Goal: Check status

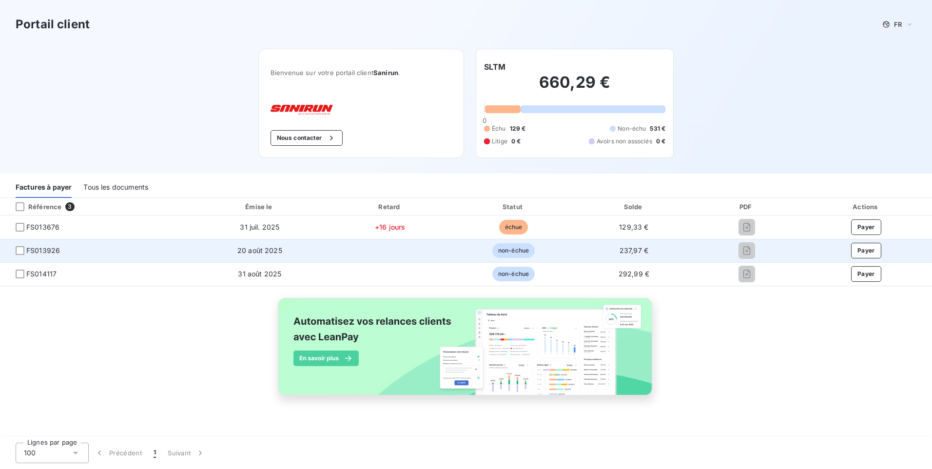
drag, startPoint x: 14, startPoint y: 247, endPoint x: 18, endPoint y: 251, distance: 5.9
click at [14, 247] on span "FS013926" at bounding box center [96, 251] width 176 height 10
click at [19, 253] on div at bounding box center [20, 250] width 9 height 9
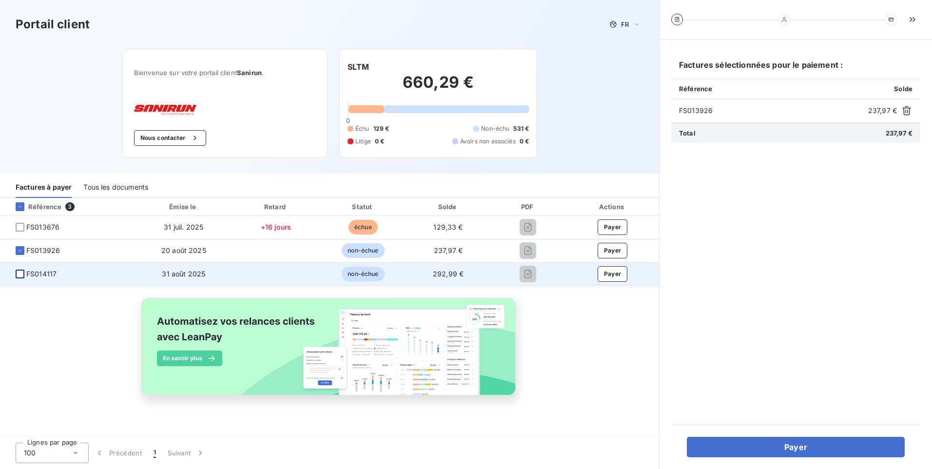
click at [19, 273] on div at bounding box center [20, 274] width 9 height 9
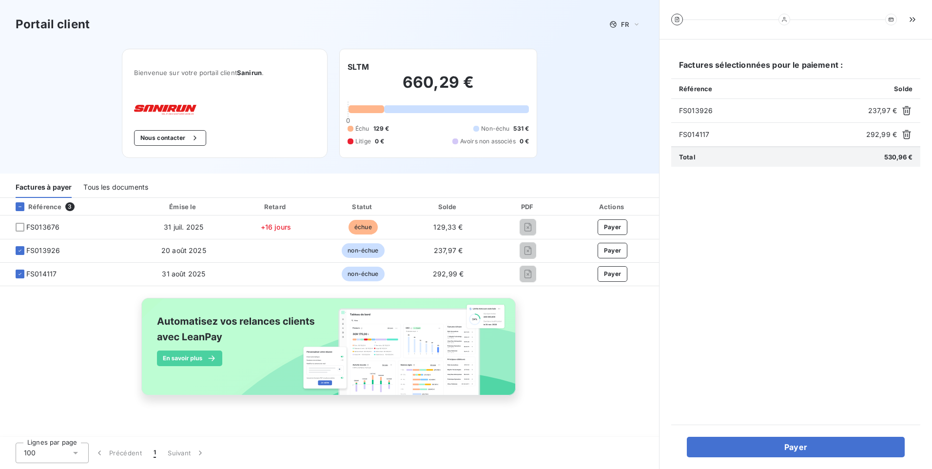
click at [518, 431] on div "Référence 3 Émise le Retard Statut Solde PDF Actions FS013676 [DATE] +16 jours …" at bounding box center [329, 318] width 659 height 240
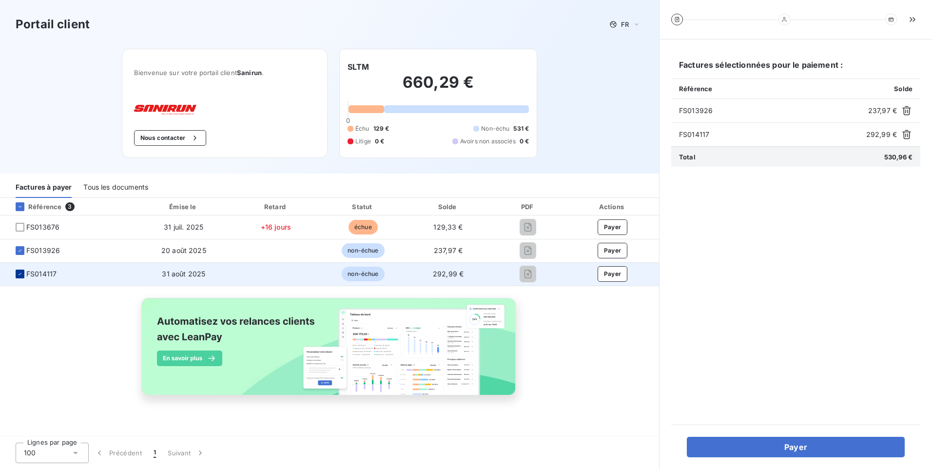
click at [21, 270] on div at bounding box center [20, 274] width 9 height 9
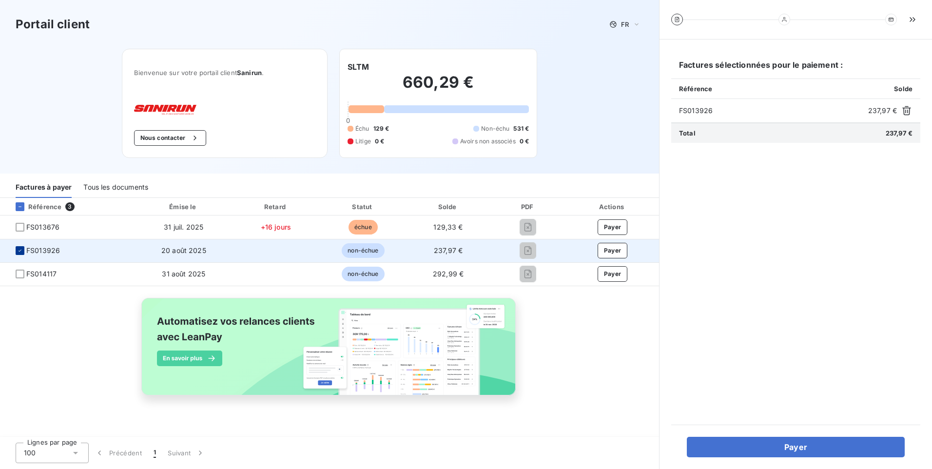
click at [18, 252] on icon at bounding box center [20, 251] width 6 height 6
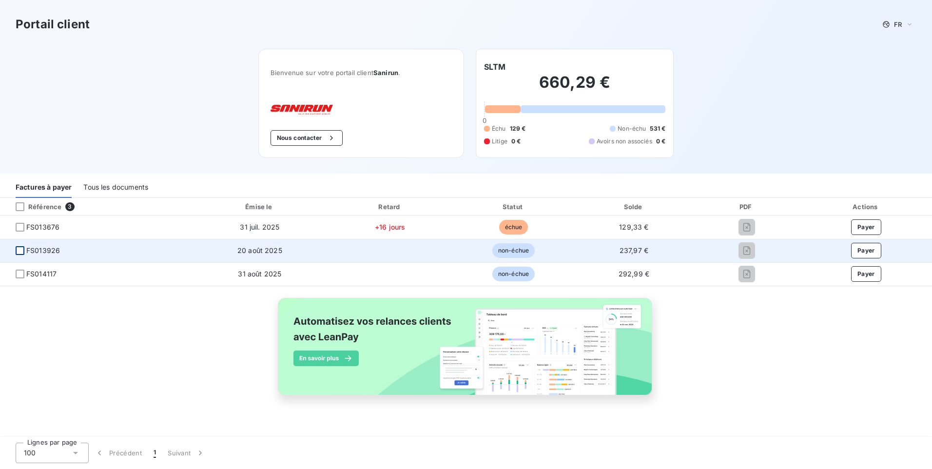
drag, startPoint x: 280, startPoint y: 429, endPoint x: 120, endPoint y: 386, distance: 165.6
click at [280, 429] on div "Référence 3 Émise le Retard Statut Solde PDF Actions FS013676 [DATE] +16 jours …" at bounding box center [466, 318] width 932 height 240
